Goal: Task Accomplishment & Management: Use online tool/utility

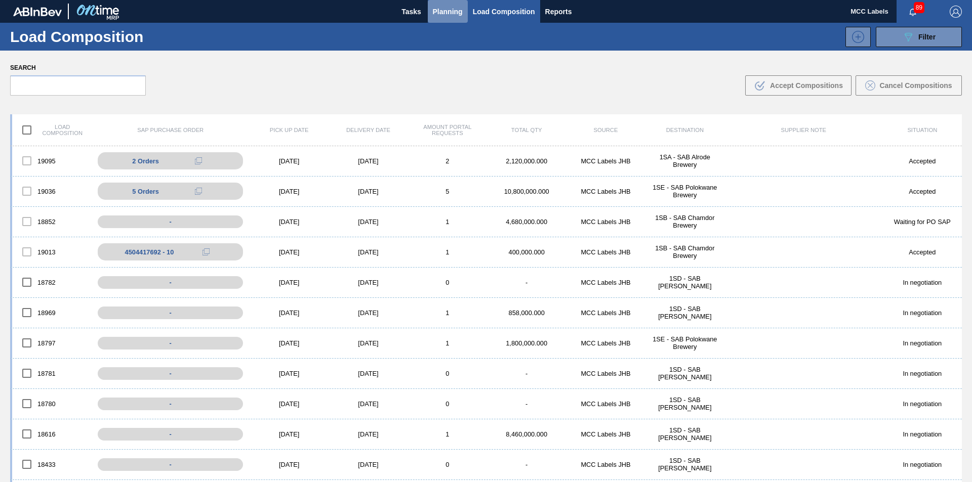
click at [440, 9] on span "Planning" at bounding box center [448, 12] width 30 height 12
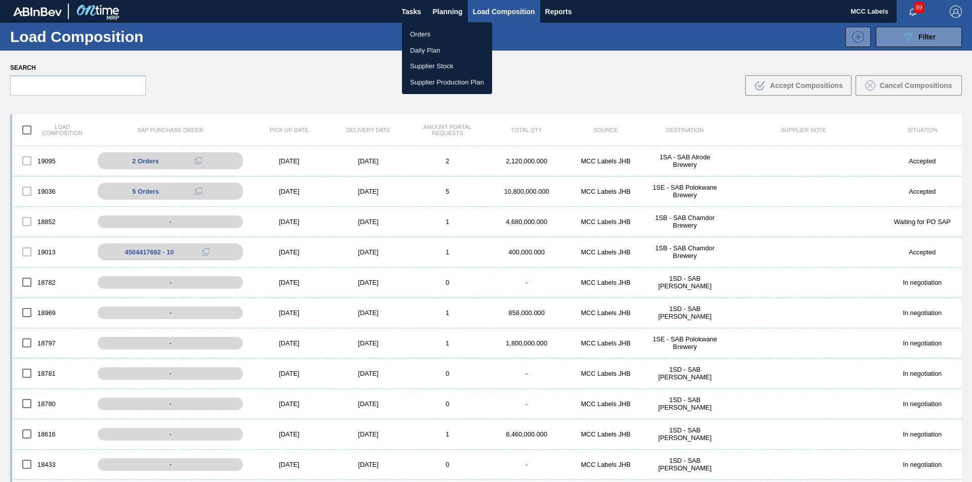
click at [422, 34] on li "Orders" at bounding box center [447, 34] width 90 height 16
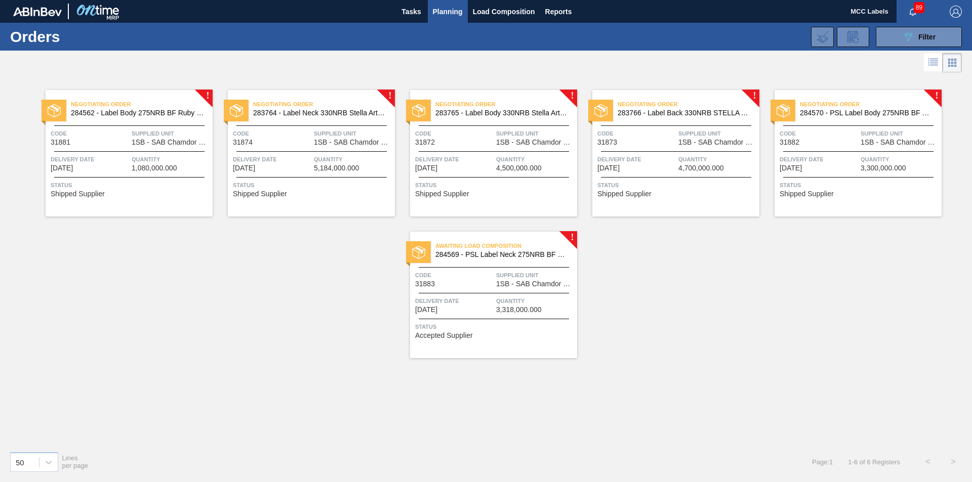
click at [163, 147] on div "Negotiating Order 284562 - Label Body 275NRB BF Ruby PU Code 31881 Supplied Uni…" at bounding box center [129, 153] width 167 height 127
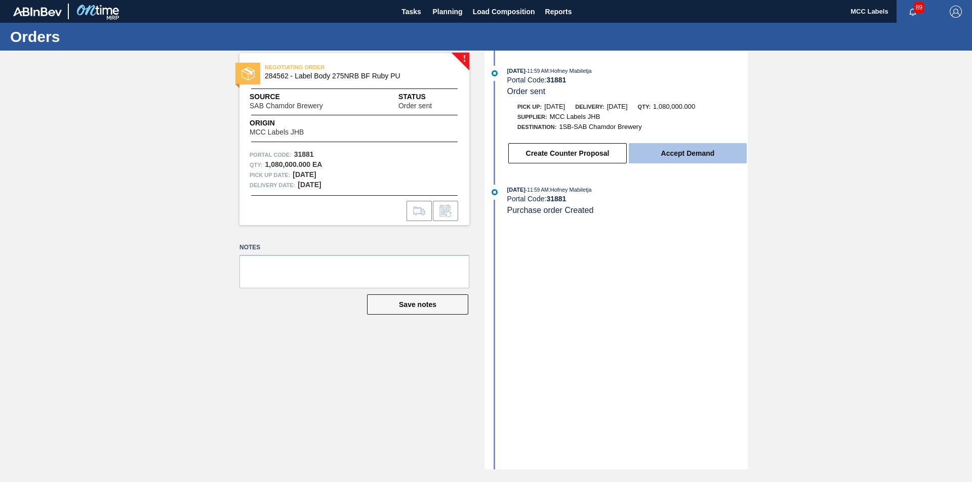
click at [707, 156] on button "Accept Demand" at bounding box center [688, 153] width 118 height 20
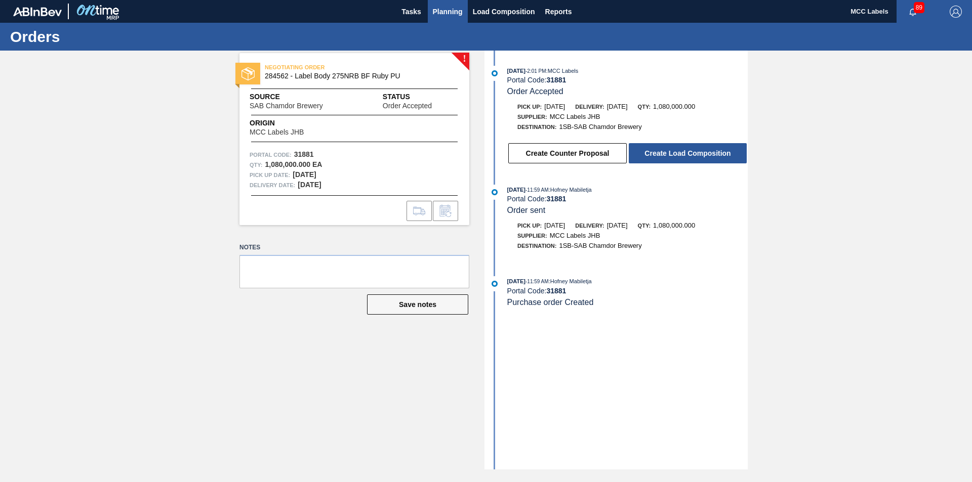
click at [438, 11] on span "Planning" at bounding box center [448, 12] width 30 height 12
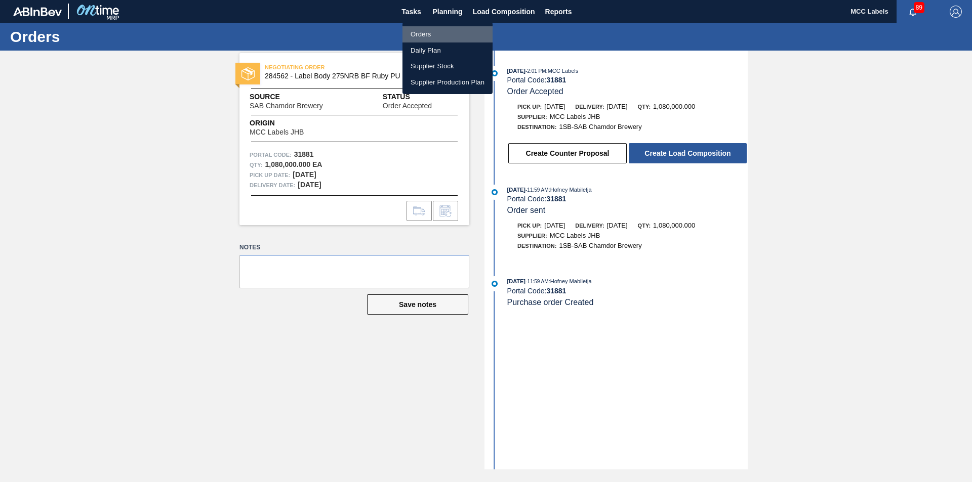
click at [416, 35] on li "Orders" at bounding box center [447, 34] width 90 height 16
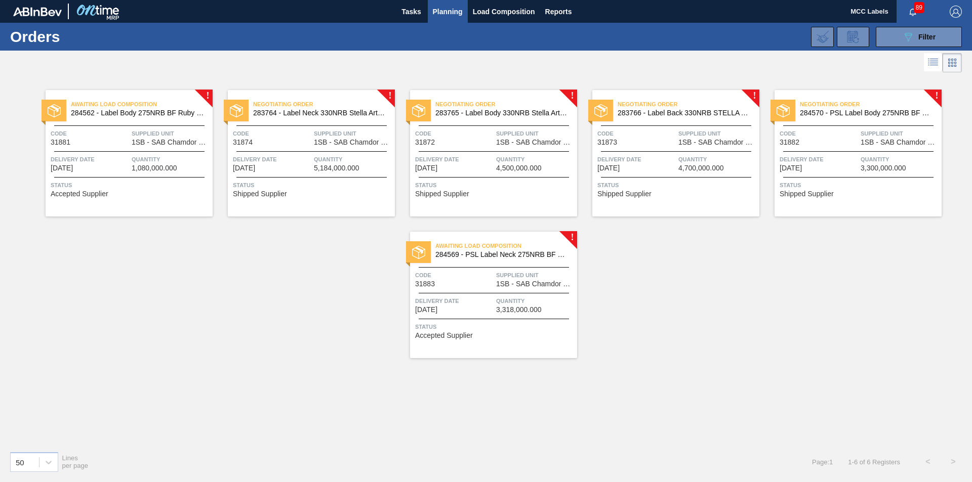
click at [330, 164] on span "Quantity" at bounding box center [353, 159] width 78 height 10
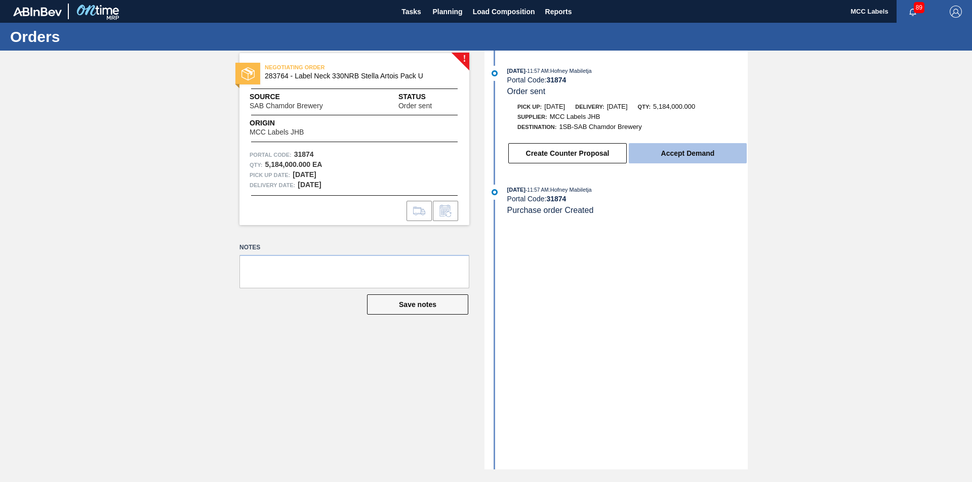
click at [660, 152] on button "Accept Demand" at bounding box center [688, 153] width 118 height 20
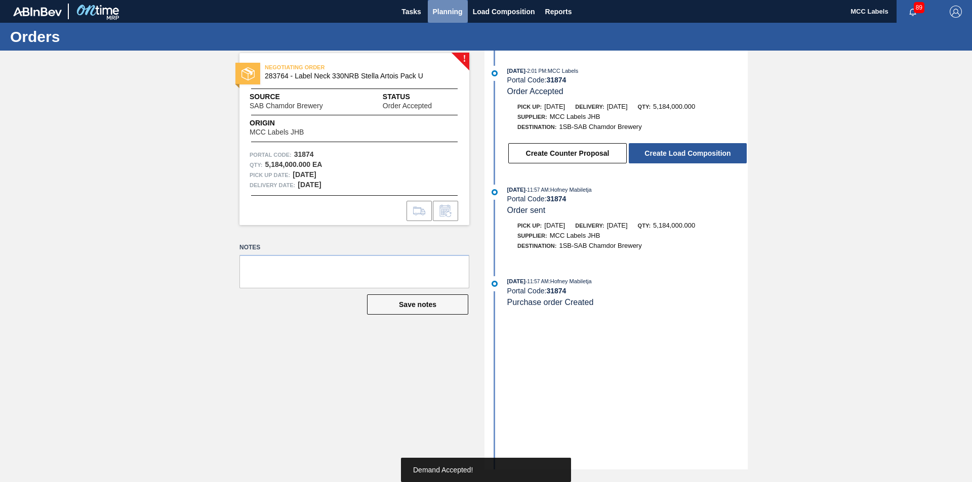
click at [439, 13] on span "Planning" at bounding box center [448, 12] width 30 height 12
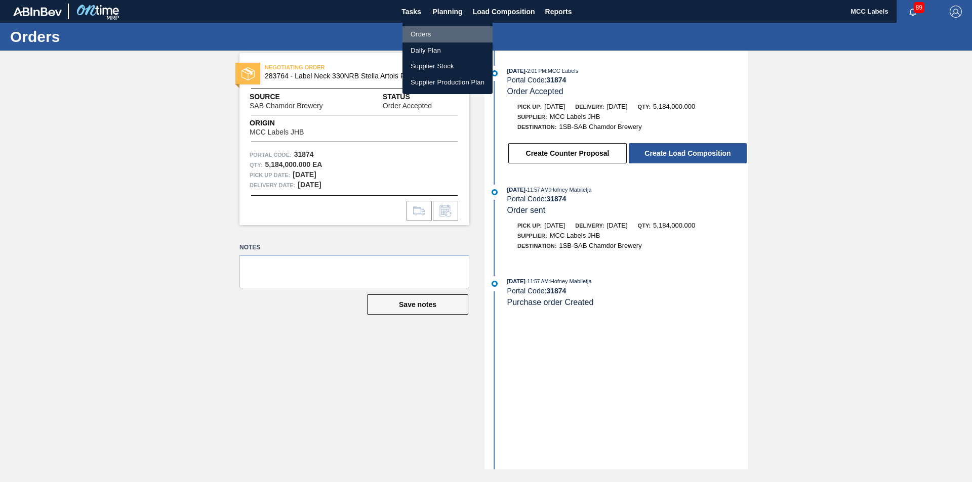
click at [416, 34] on li "Orders" at bounding box center [447, 34] width 90 height 16
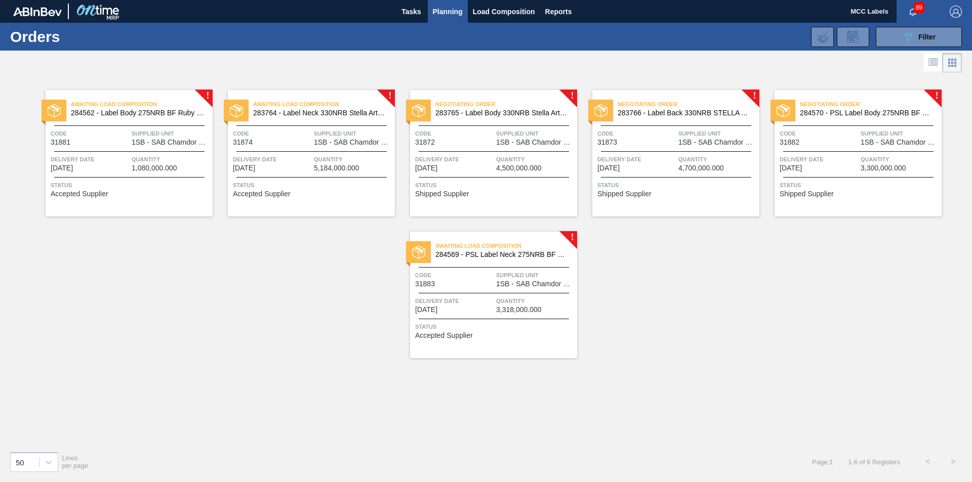
click at [503, 168] on span "4,500,000.000" at bounding box center [519, 168] width 46 height 8
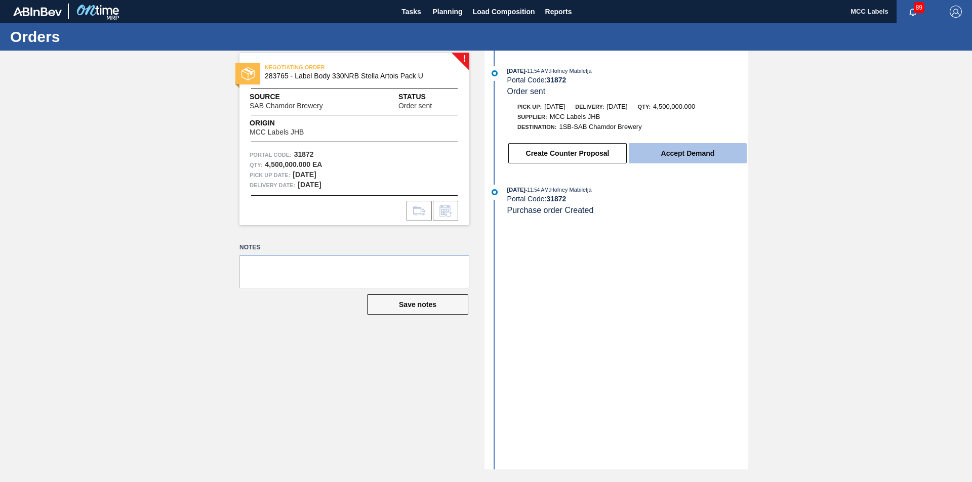
click at [655, 156] on button "Accept Demand" at bounding box center [688, 153] width 118 height 20
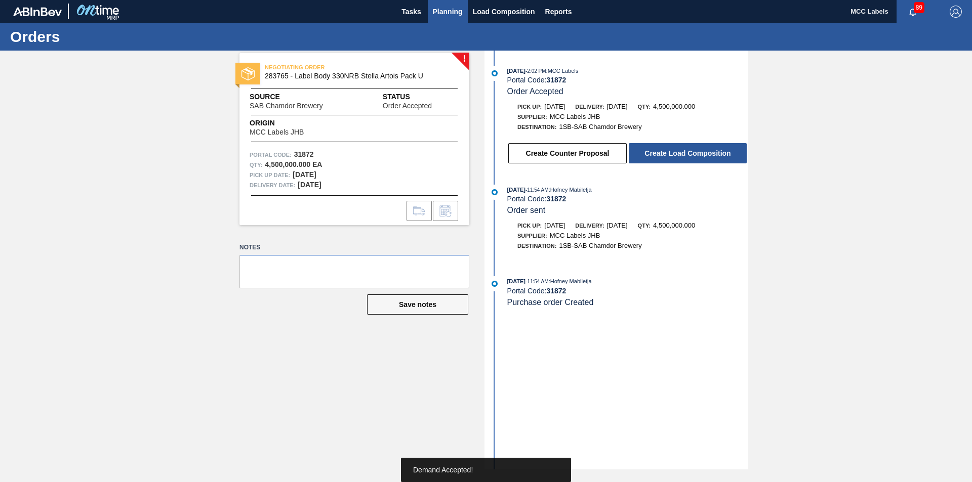
click at [445, 7] on span "Planning" at bounding box center [448, 12] width 30 height 12
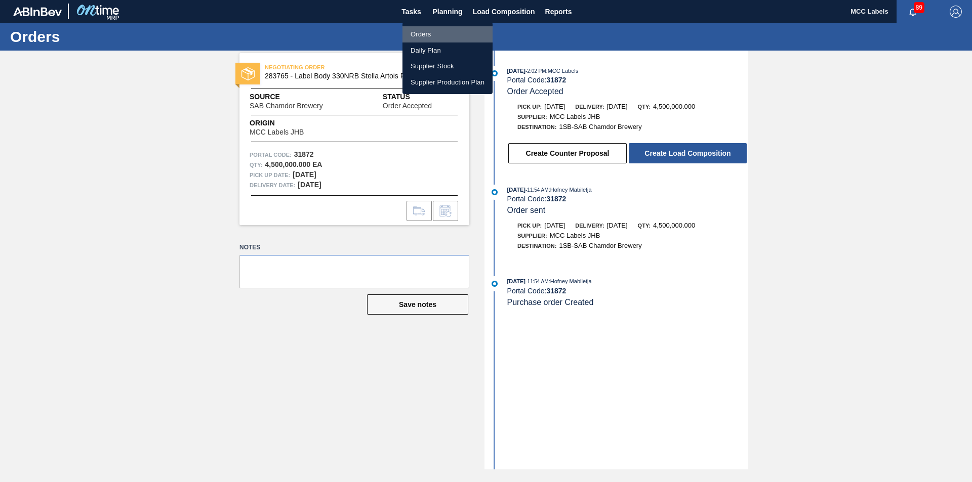
drag, startPoint x: 423, startPoint y: 33, endPoint x: 445, endPoint y: 49, distance: 27.7
click at [422, 34] on li "Orders" at bounding box center [447, 34] width 90 height 16
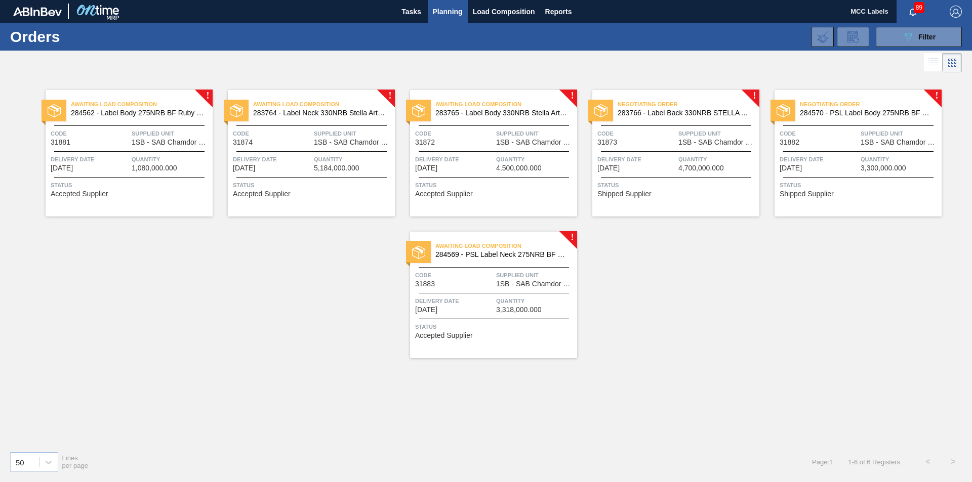
click at [667, 154] on span "Delivery Date" at bounding box center [636, 159] width 78 height 10
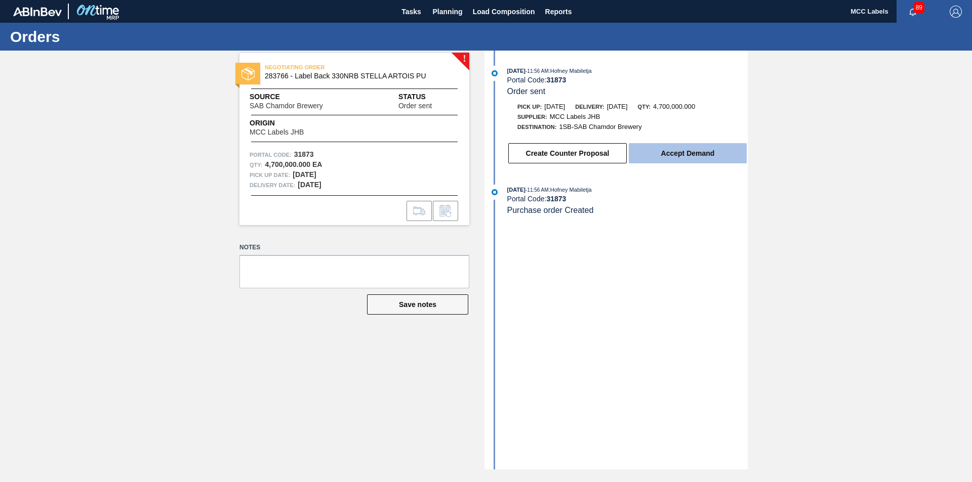
click at [666, 153] on button "Accept Demand" at bounding box center [688, 153] width 118 height 20
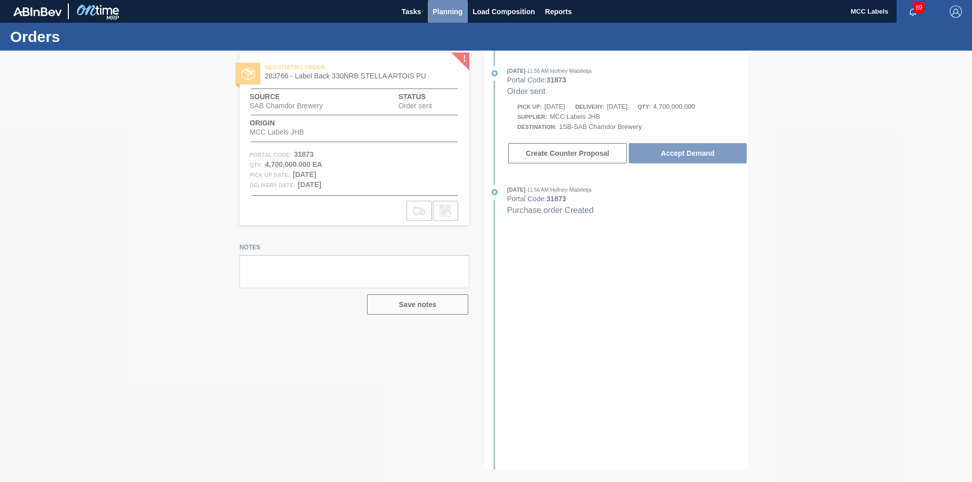
click at [449, 13] on span "Planning" at bounding box center [448, 12] width 30 height 12
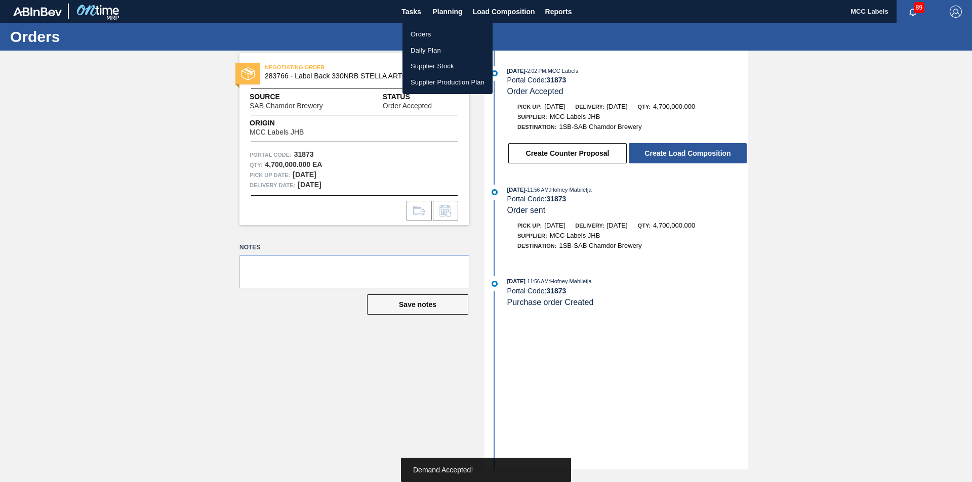
click at [419, 31] on li "Orders" at bounding box center [447, 34] width 90 height 16
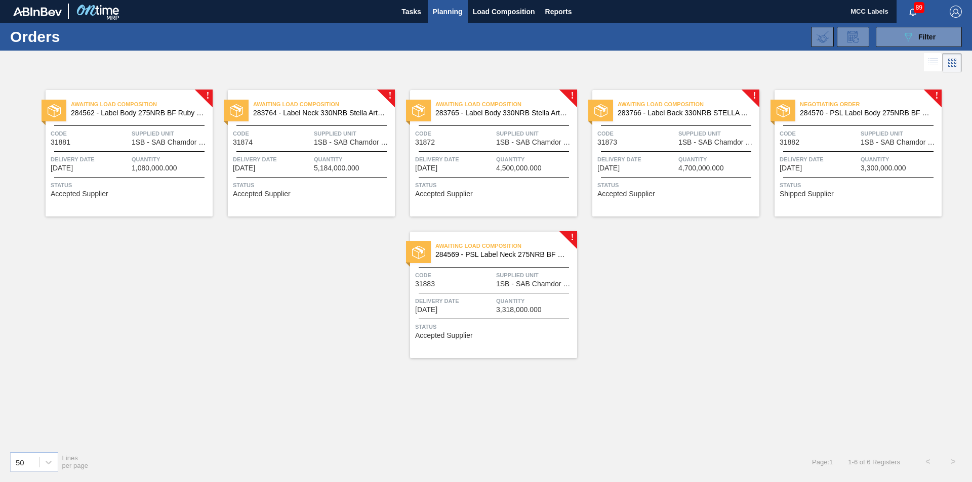
click at [824, 147] on div "Negotiating Order 284570 - PSL Label Body 275NRB BF Strawb Rouge PU Code 31882 …" at bounding box center [857, 153] width 167 height 127
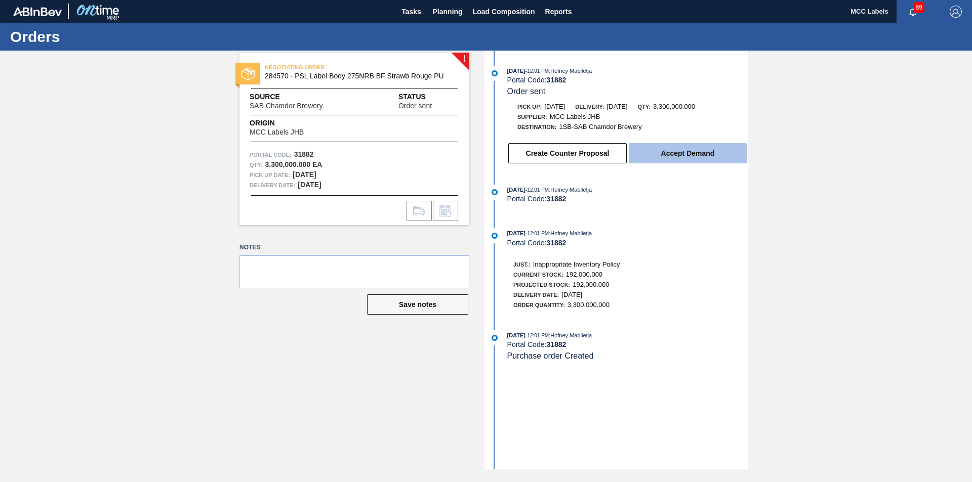
click at [689, 154] on button "Accept Demand" at bounding box center [688, 153] width 118 height 20
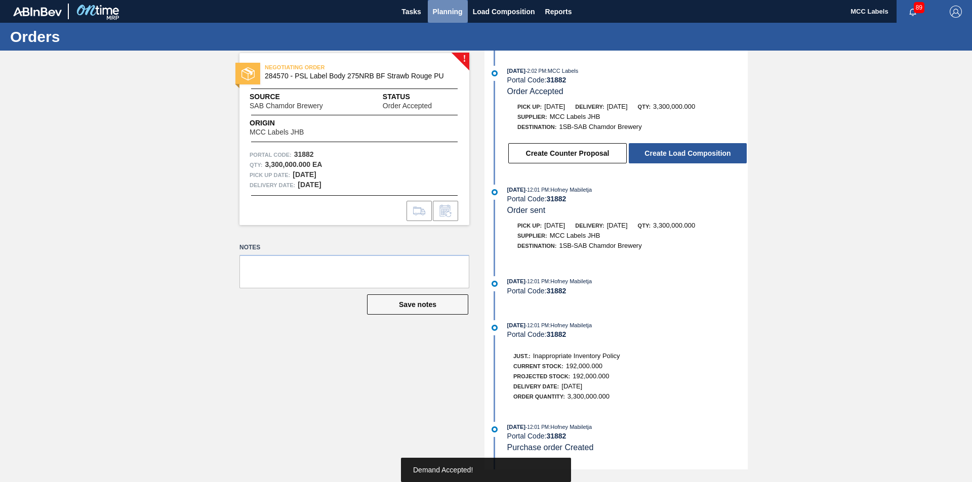
click at [447, 14] on span "Planning" at bounding box center [448, 12] width 30 height 12
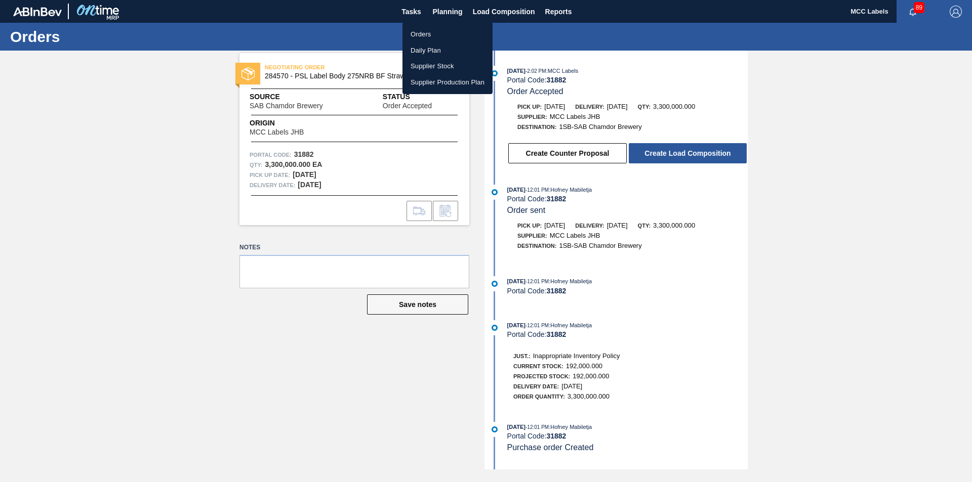
click at [420, 35] on li "Orders" at bounding box center [447, 34] width 90 height 16
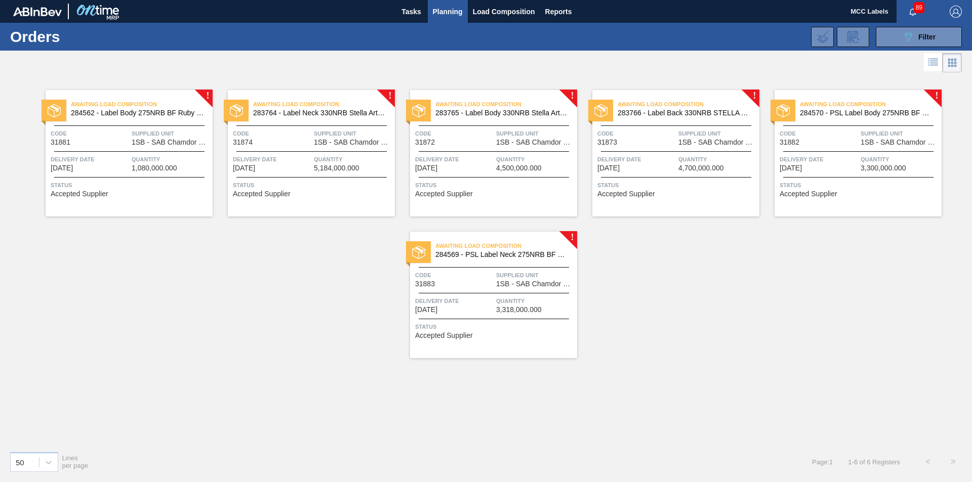
click at [475, 300] on span "Delivery Date" at bounding box center [454, 301] width 78 height 10
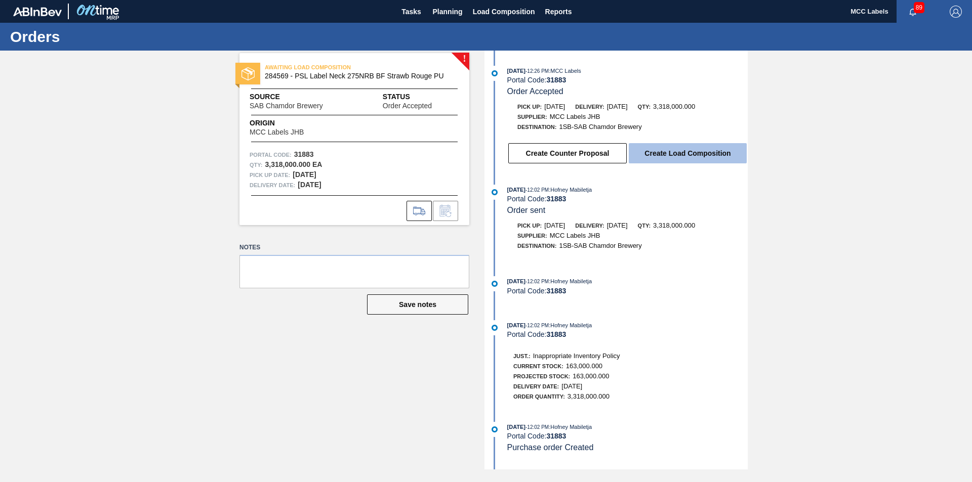
click at [680, 151] on button "Create Load Composition" at bounding box center [688, 153] width 118 height 20
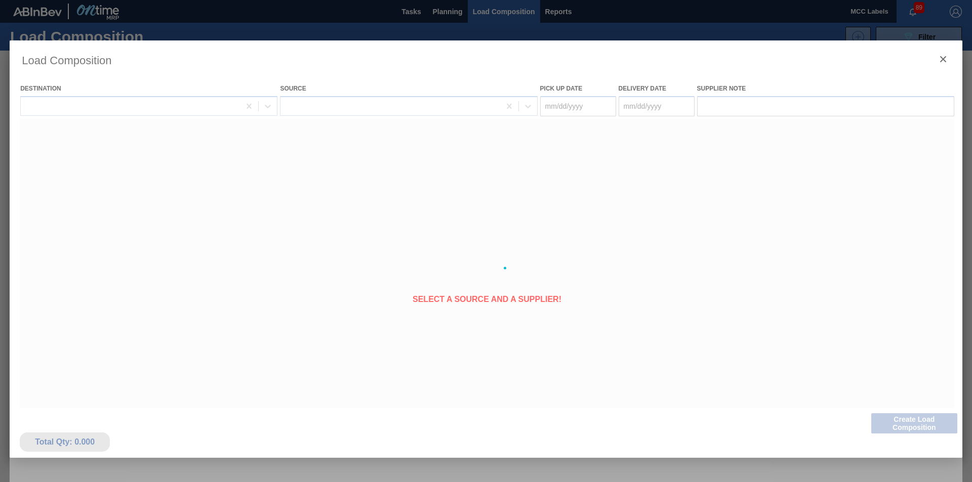
type Date "[DATE]"
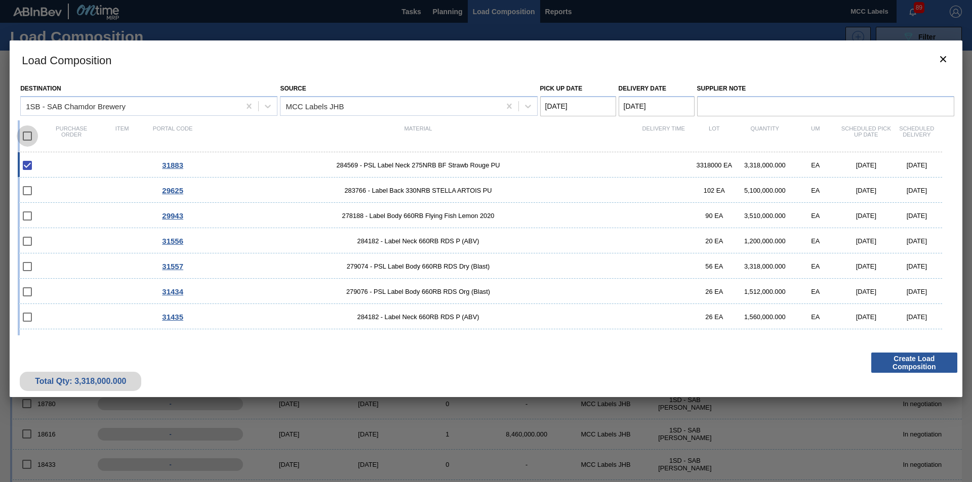
click at [27, 135] on input "checkbox" at bounding box center [27, 136] width 21 height 21
checkbox input "true"
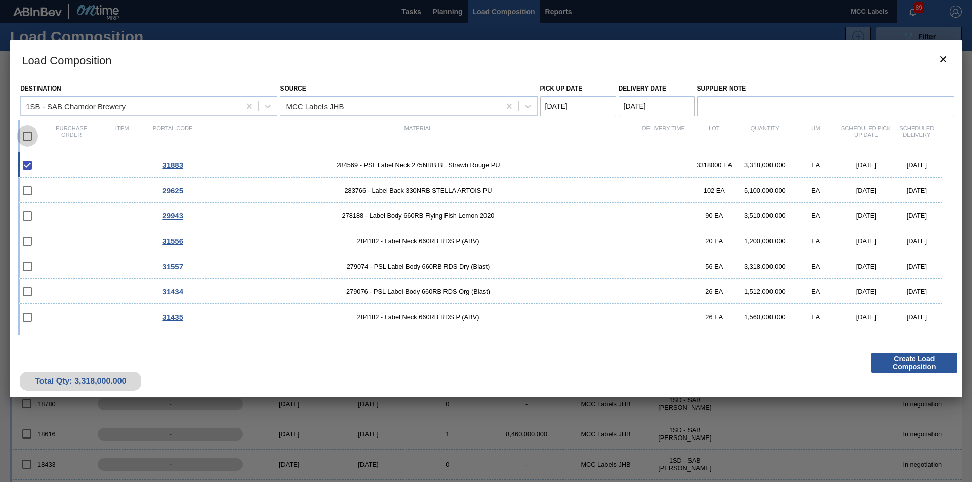
checkbox input "true"
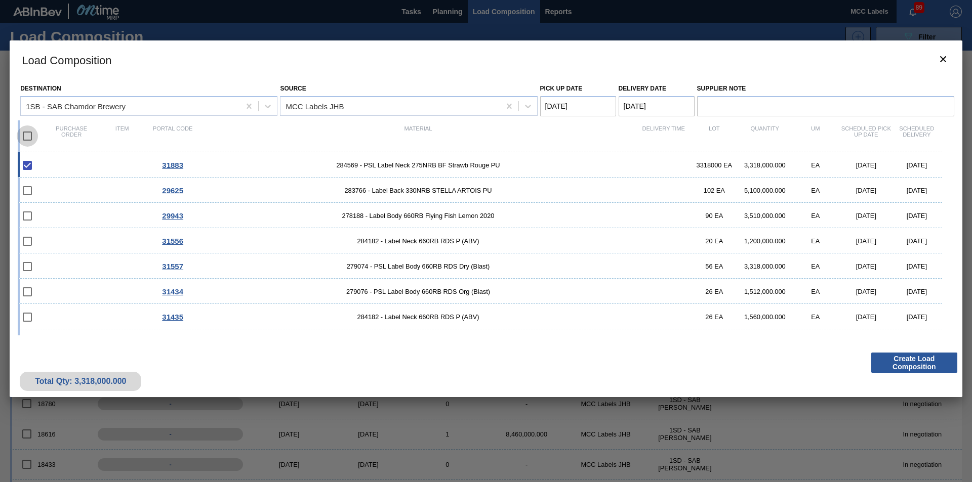
checkbox input "true"
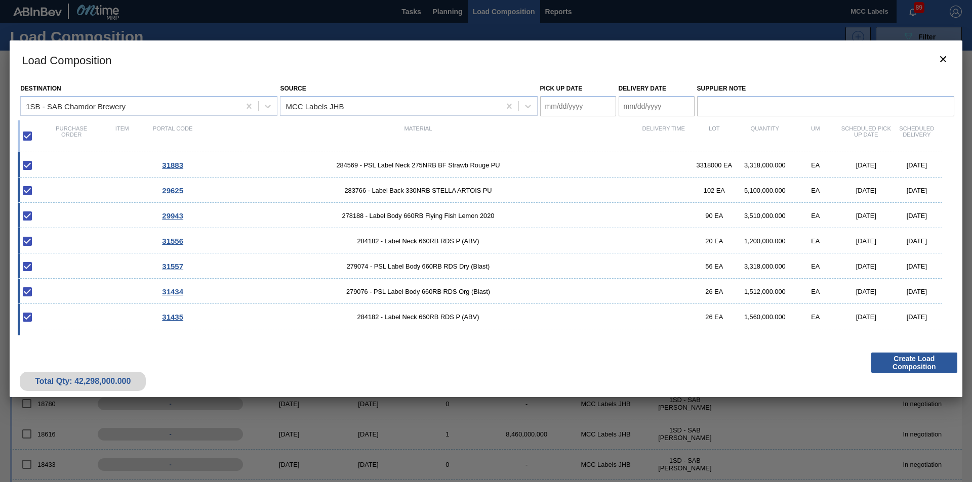
click at [27, 139] on input "checkbox" at bounding box center [27, 136] width 21 height 21
checkbox input "false"
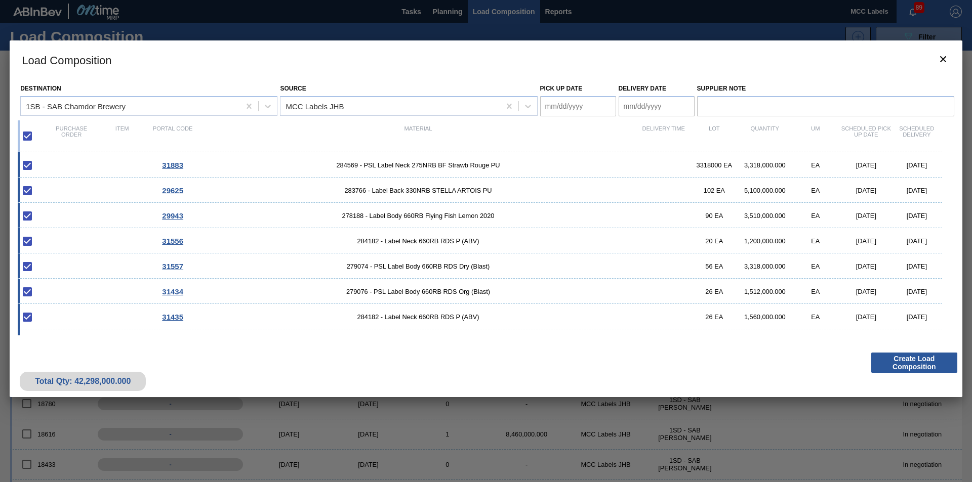
checkbox input "false"
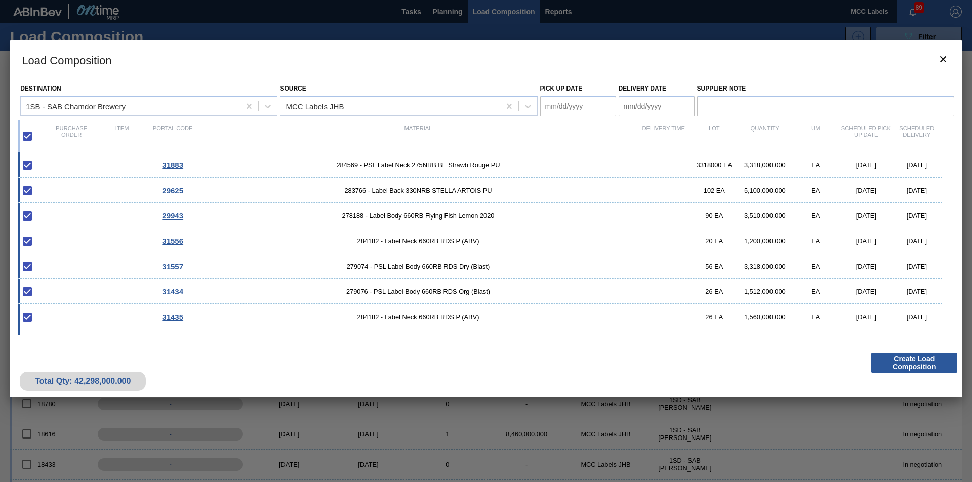
checkbox input "false"
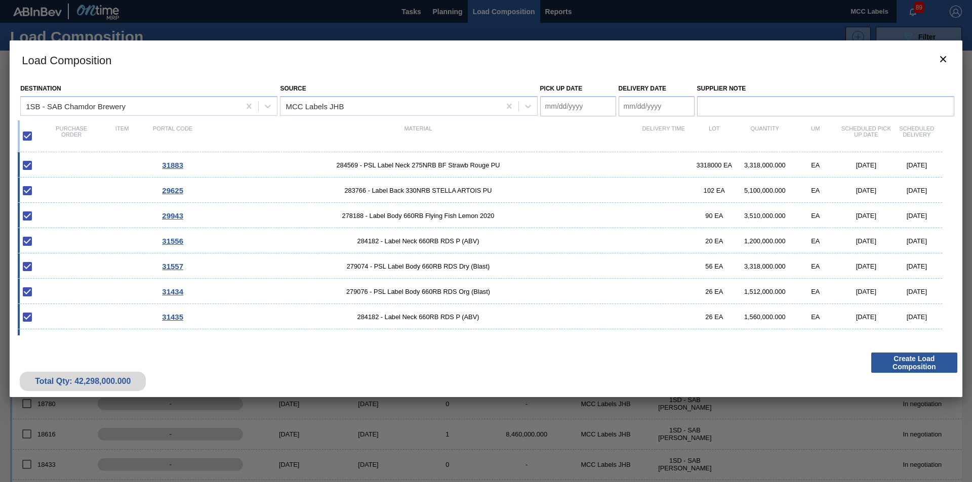
checkbox input "false"
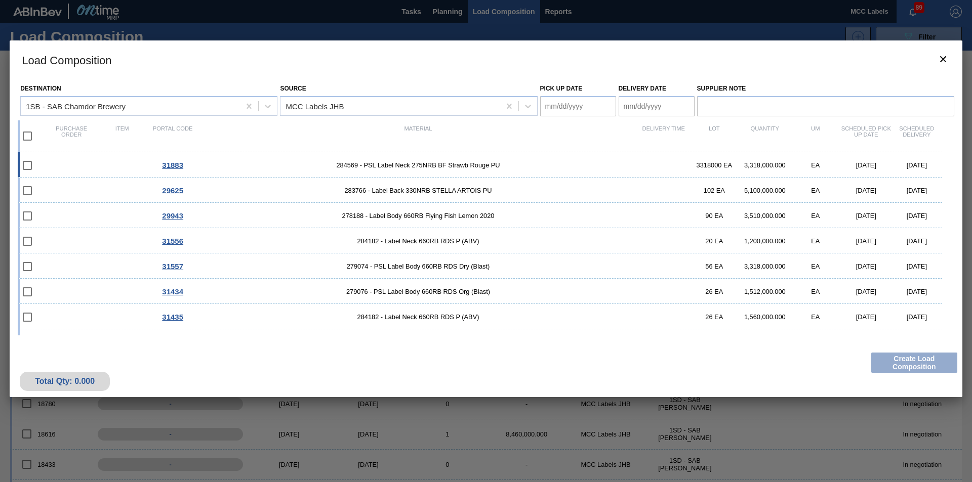
click at [245, 173] on div "31883 284569 - PSL Label Neck 275NRB BF Strawb Rouge PU 3318000 EA 3,318,000.00…" at bounding box center [480, 164] width 924 height 25
type Date "[DATE]"
checkbox input "true"
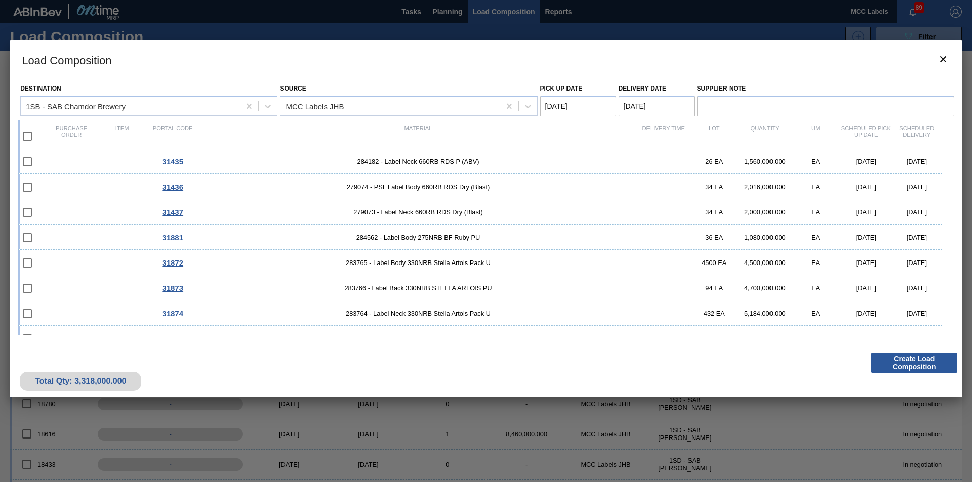
scroll to position [171, 0]
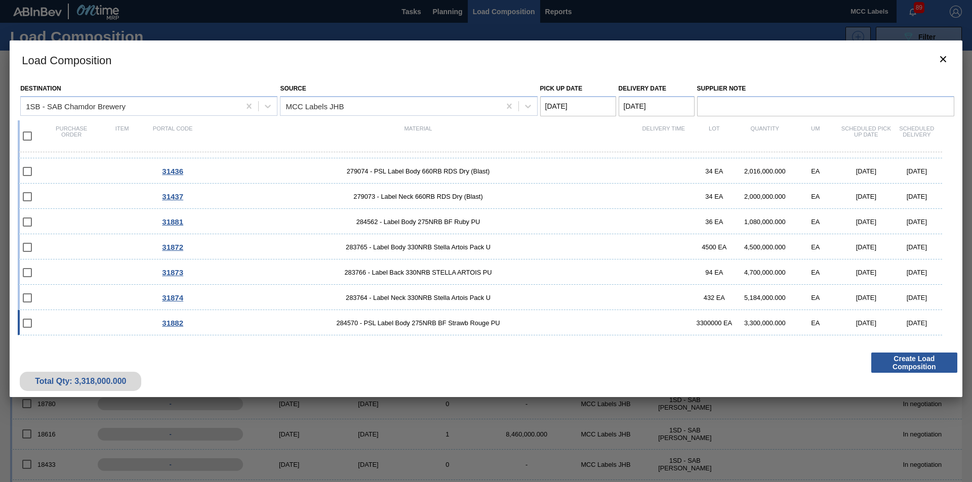
click at [113, 323] on div "31882 284570 - PSL Label Body 275NRB BF Strawb Rouge PU 3300000 EA 3,300,000.00…" at bounding box center [480, 322] width 924 height 25
checkbox input "true"
click at [108, 297] on div "31874 283764 - Label Neck 330NRB Stella Artois Pack U 432 EA 5,184,000.000 EA […" at bounding box center [480, 297] width 924 height 25
checkbox input "true"
click at [97, 270] on div "31873 283766 - Label Back 330NRB STELLA ARTOIS PU 94 EA 4,700,000.000 EA [DATE]…" at bounding box center [480, 272] width 924 height 25
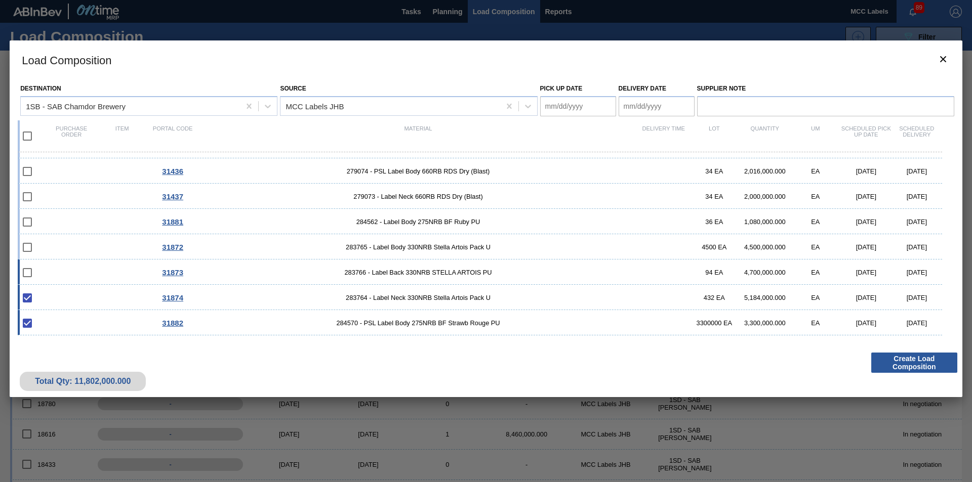
checkbox input "true"
click at [95, 247] on div "31872 283765 - Label Body 330NRB Stella Artois Pack U 4500 EA 4,500,000.000 EA …" at bounding box center [480, 246] width 924 height 25
checkbox input "true"
click at [95, 218] on div "31881 284562 - Label Body 275NRB BF Ruby PU 36 EA 1,080,000.000 EA [DATE] [DATE]" at bounding box center [480, 221] width 924 height 25
checkbox input "true"
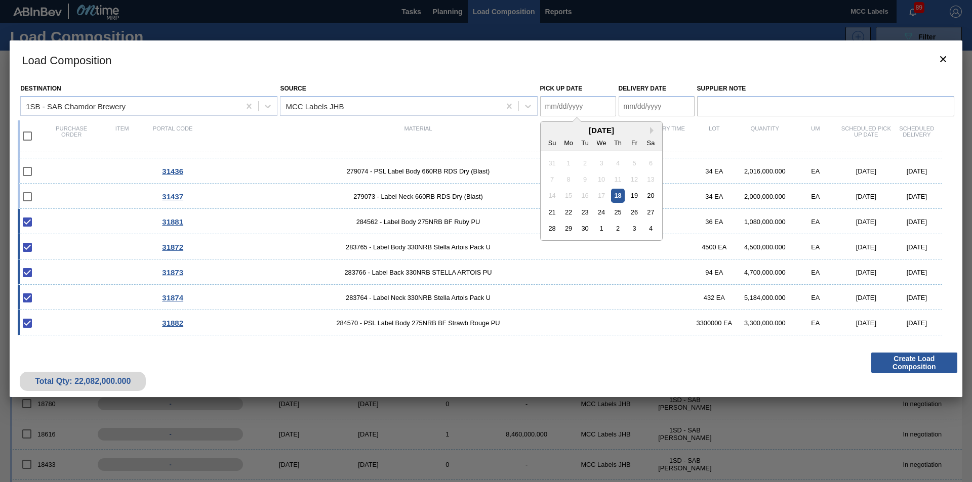
click at [585, 106] on Date "Pick up Date" at bounding box center [578, 106] width 76 height 20
drag, startPoint x: 636, startPoint y: 197, endPoint x: 635, endPoint y: 202, distance: 5.7
click at [636, 197] on div "19" at bounding box center [634, 196] width 14 height 14
type Date "[DATE]"
click at [646, 103] on Date "Delivery Date" at bounding box center [657, 106] width 76 height 20
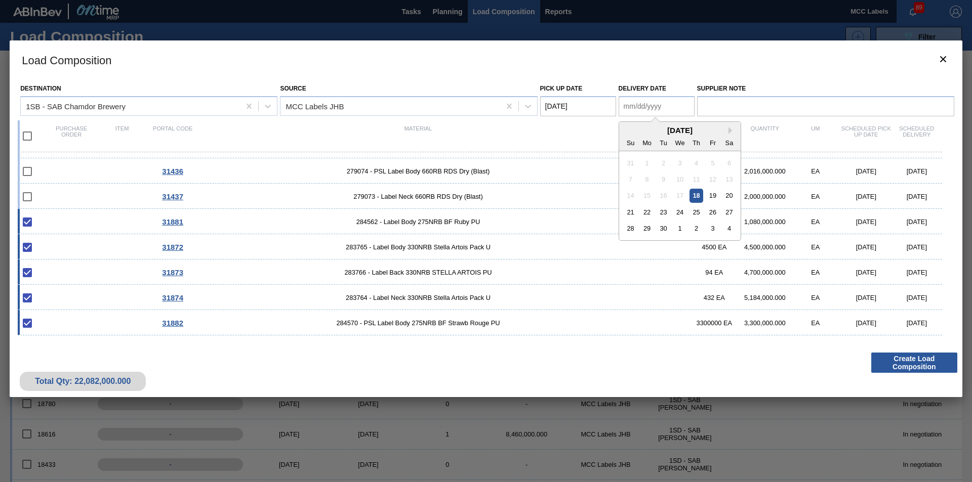
drag, startPoint x: 713, startPoint y: 196, endPoint x: 723, endPoint y: 214, distance: 20.6
click at [713, 196] on div "19" at bounding box center [713, 196] width 14 height 14
type Date "[DATE]"
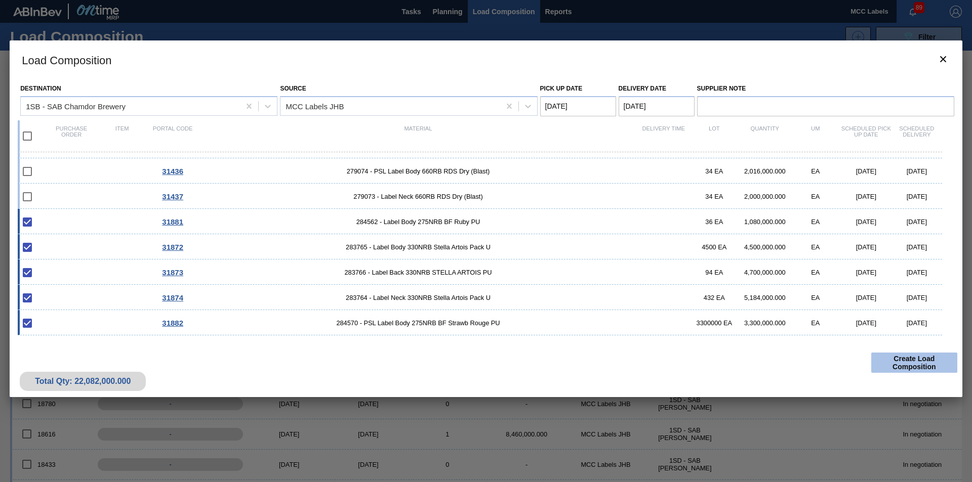
click at [915, 367] on button "Create Load Composition" at bounding box center [914, 363] width 86 height 20
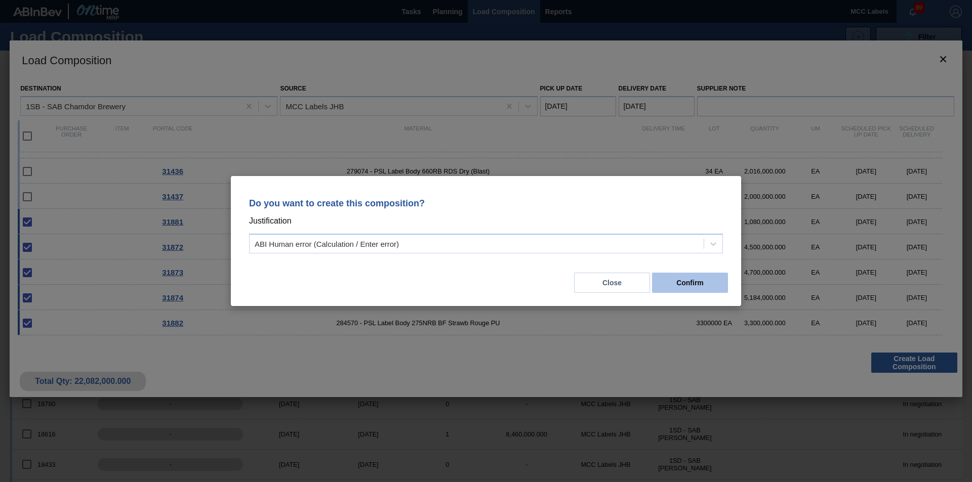
click at [671, 280] on button "Confirm" at bounding box center [690, 283] width 76 height 20
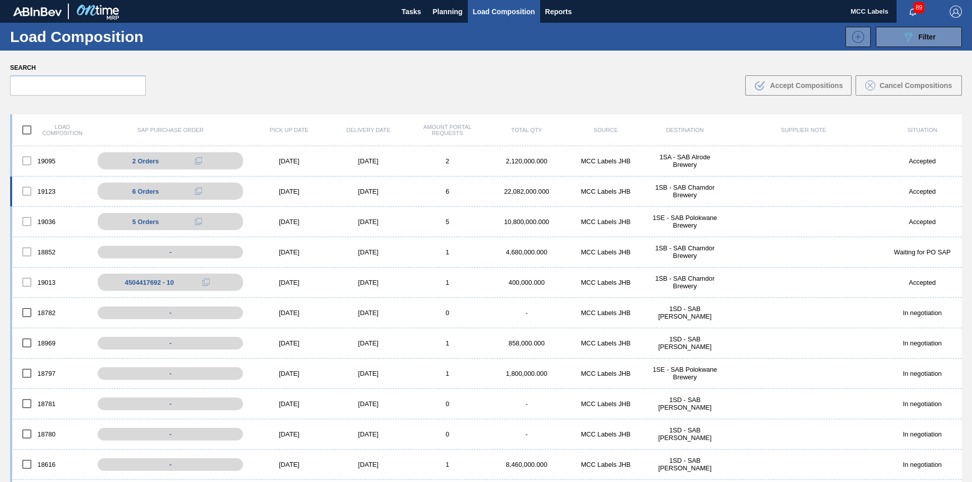
click at [359, 192] on div "[DATE]" at bounding box center [367, 192] width 79 height 8
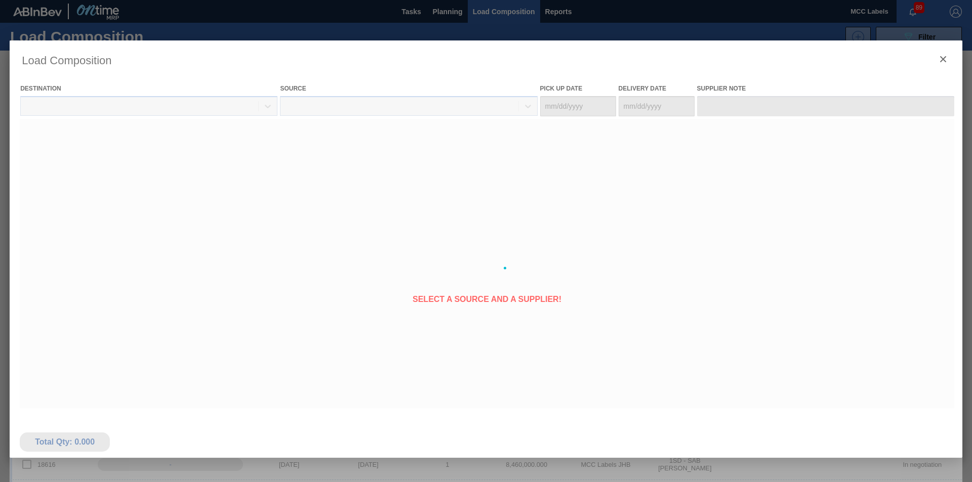
type Date "[DATE]"
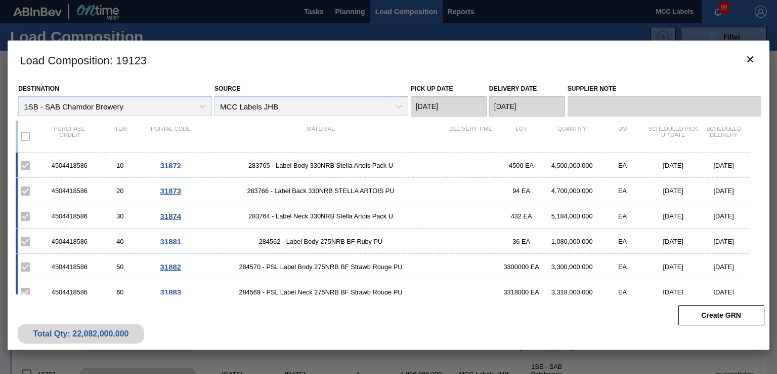
click at [297, 238] on span "284562 - Label Body 275NRB BF Ruby PU" at bounding box center [321, 241] width 250 height 8
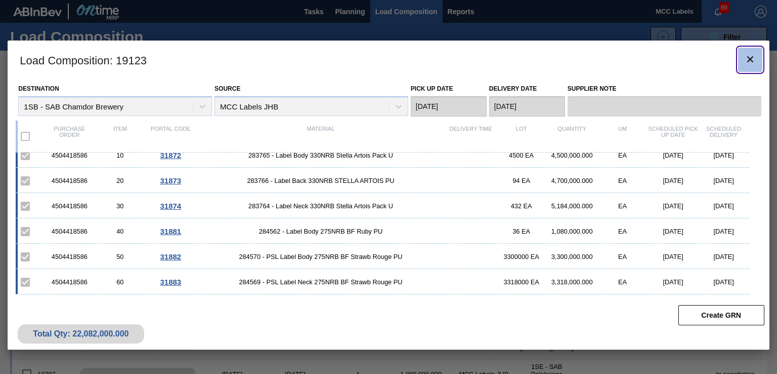
click at [751, 55] on icon "botão de ícone" at bounding box center [751, 59] width 12 height 12
